Goal: Find specific page/section: Find specific page/section

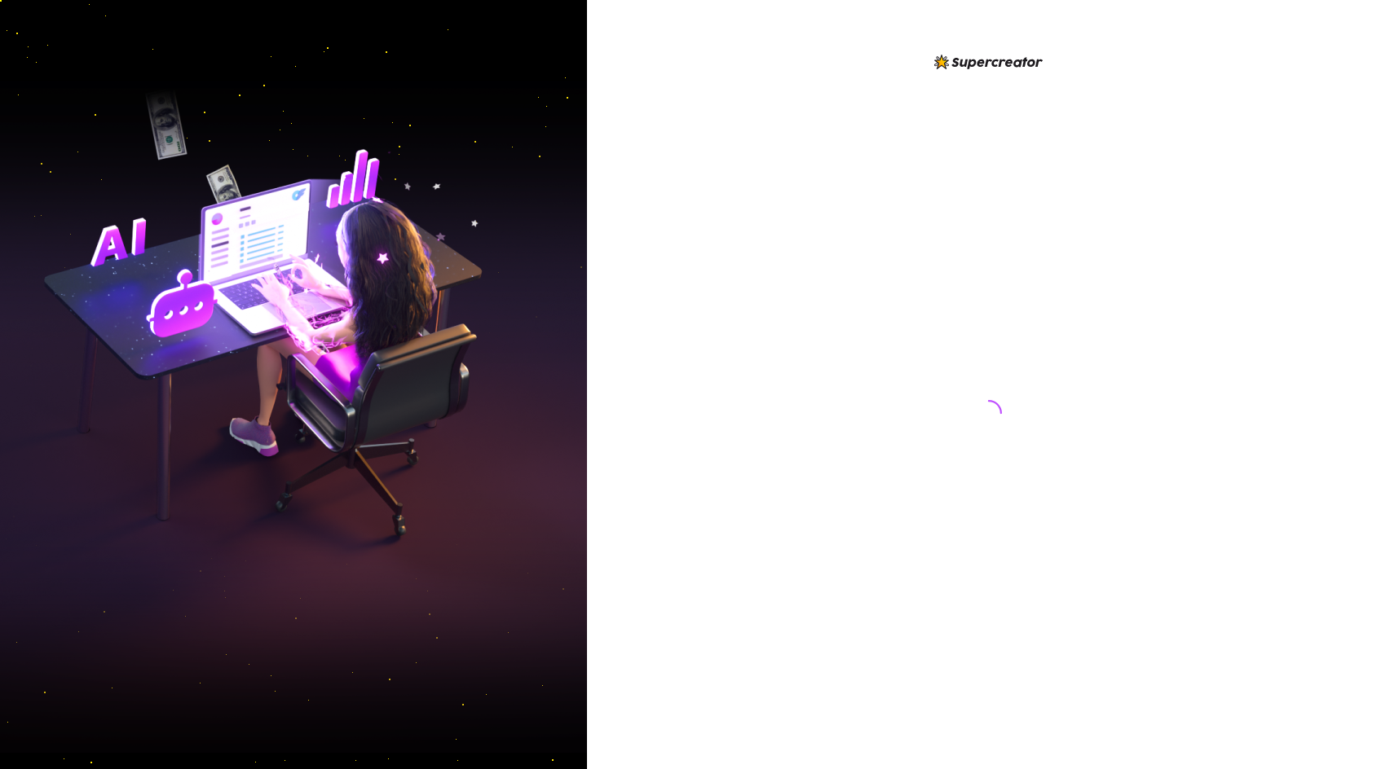
click at [861, 143] on div at bounding box center [988, 397] width 363 height 691
click at [835, 68] on div at bounding box center [988, 397] width 363 height 691
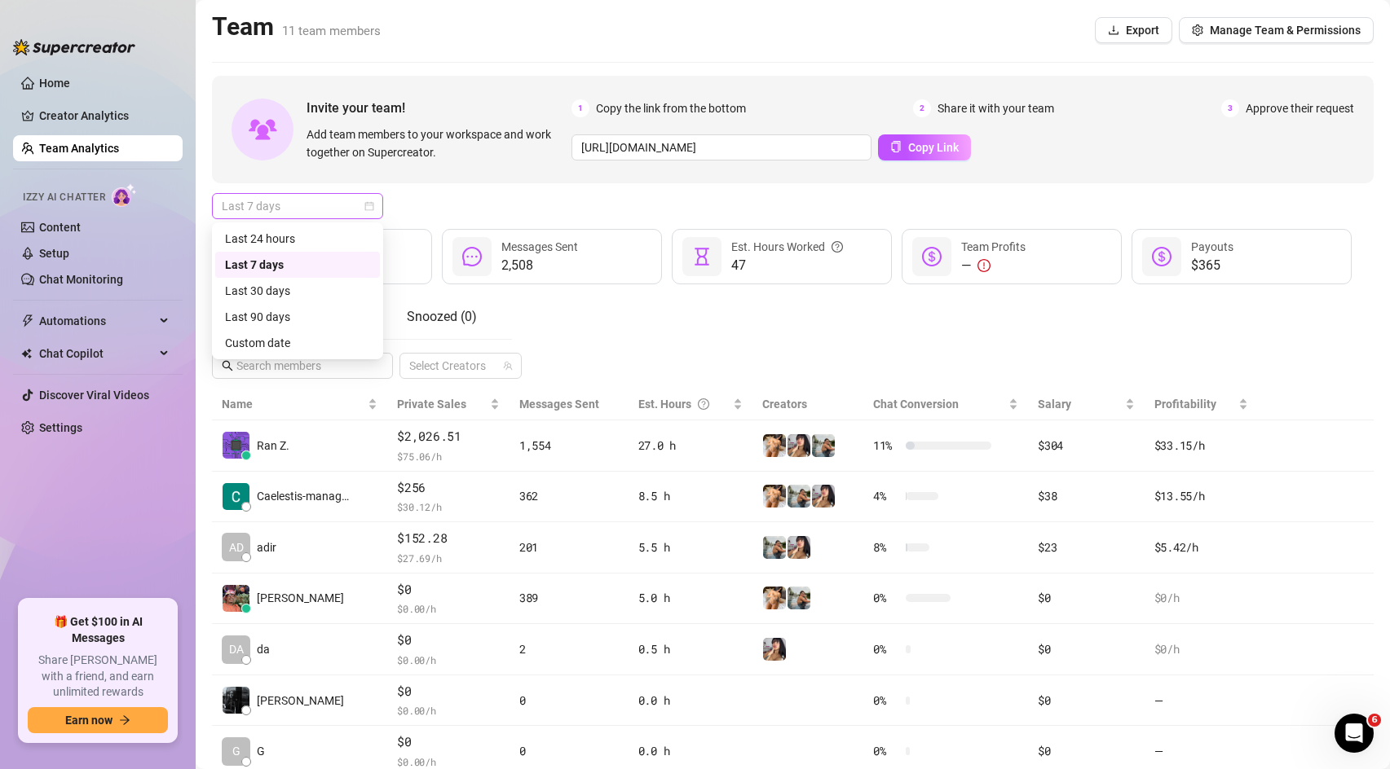
click at [265, 204] on span "Last 7 days" at bounding box center [298, 206] width 152 height 24
click at [258, 207] on span "Last 7 days" at bounding box center [298, 206] width 152 height 24
click at [267, 231] on div "Last 24 hours" at bounding box center [297, 239] width 145 height 18
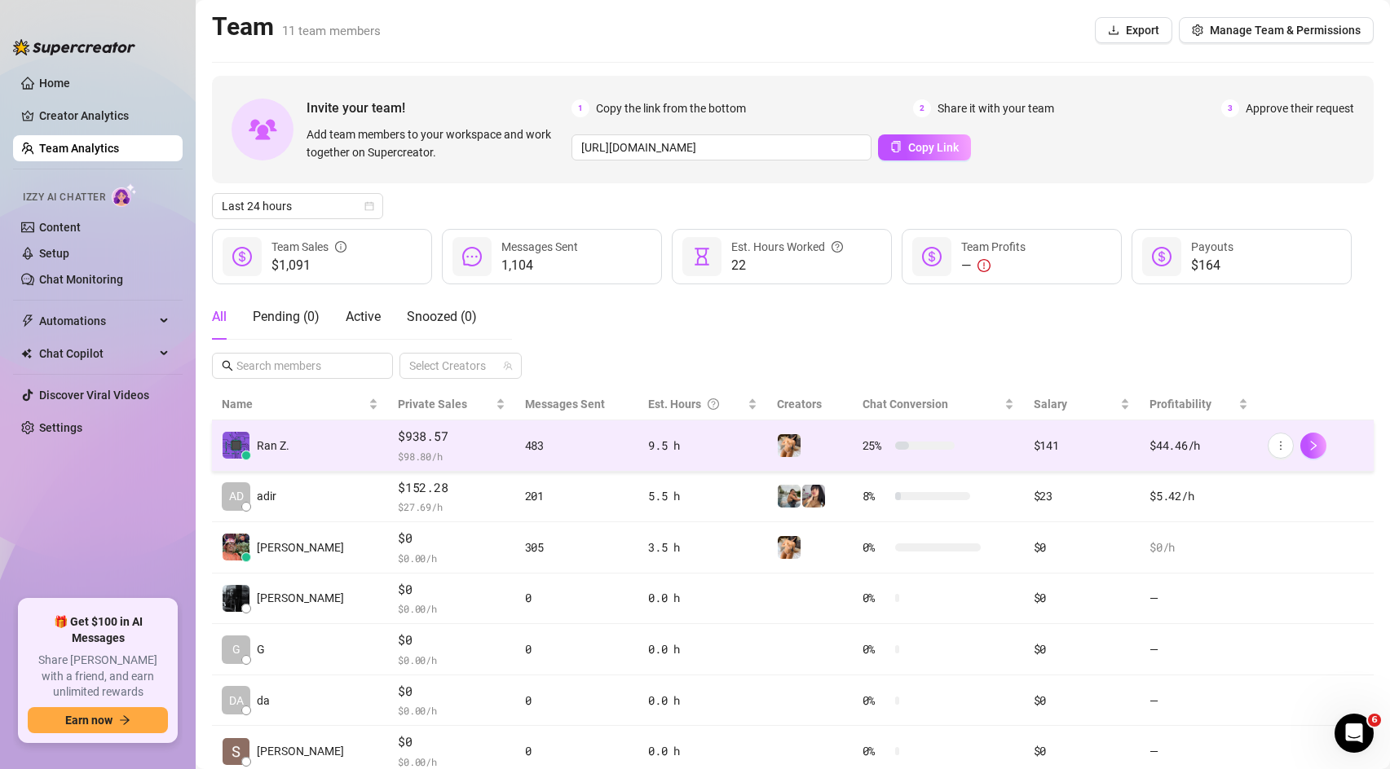
click at [297, 430] on td "Ran Z." at bounding box center [300, 446] width 176 height 51
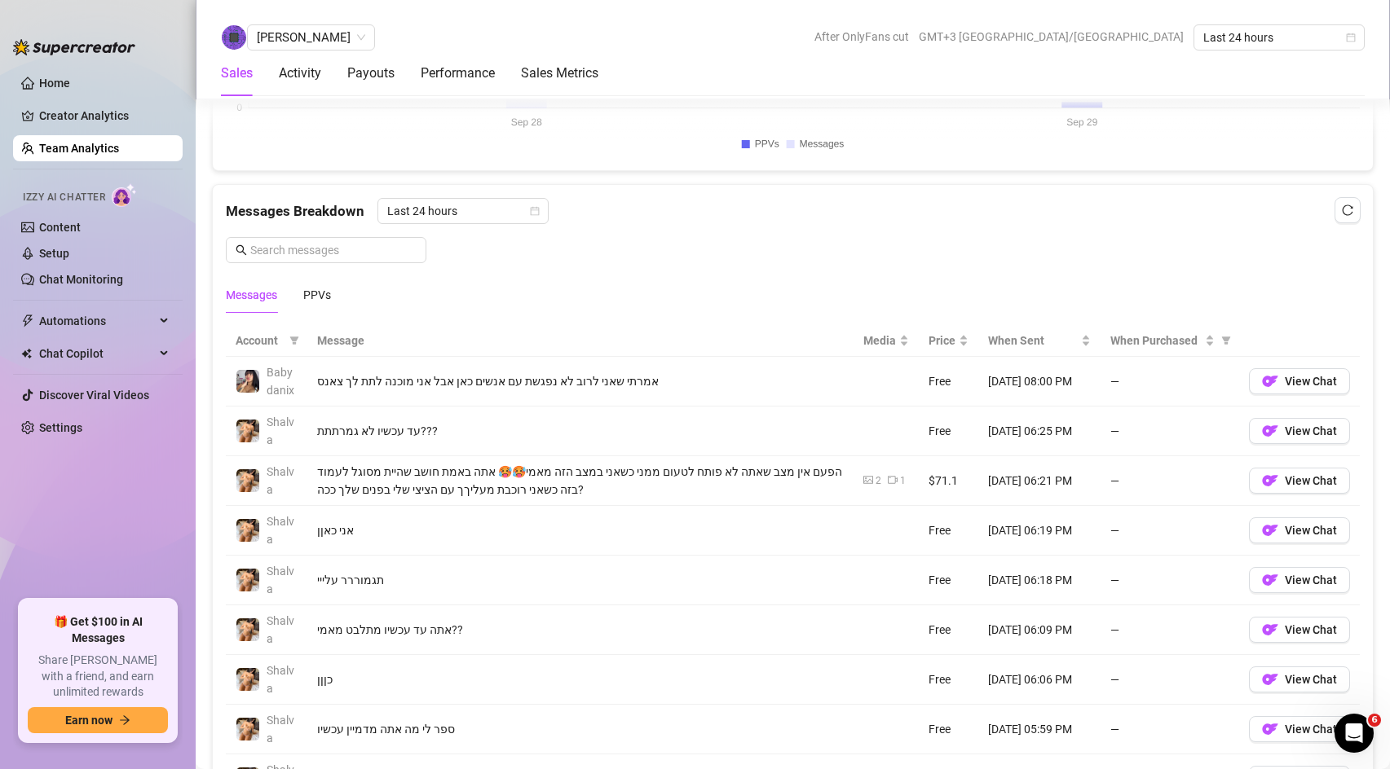
scroll to position [979, 0]
click at [1287, 375] on span "View Chat" at bounding box center [1310, 379] width 52 height 13
